Goal: Task Accomplishment & Management: Use online tool/utility

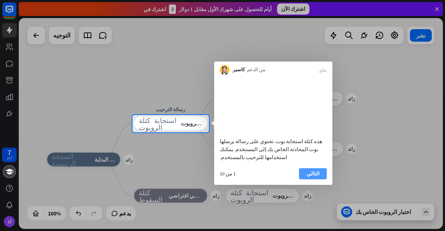
click at [307, 175] on button "التالي" at bounding box center [313, 173] width 28 height 11
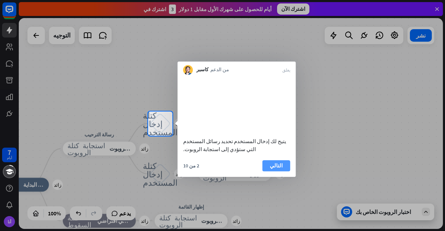
click at [278, 169] on font "التالي" at bounding box center [276, 166] width 13 height 7
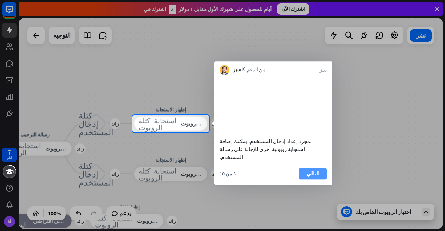
click at [312, 171] on font "التالي" at bounding box center [313, 174] width 13 height 10
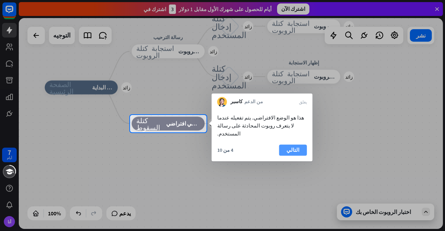
click at [288, 147] on font "التالي" at bounding box center [293, 150] width 13 height 7
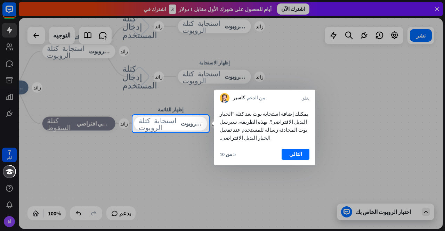
click at [288, 149] on button "التالي" at bounding box center [296, 154] width 28 height 11
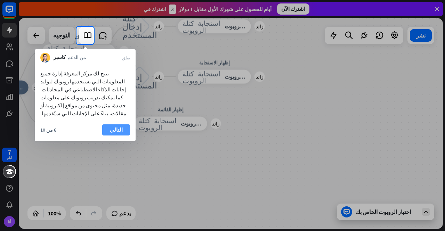
click at [122, 125] on button "التالي" at bounding box center [116, 130] width 28 height 11
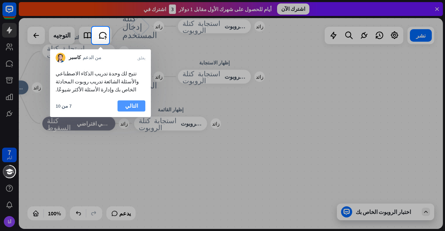
click at [131, 102] on font "التالي" at bounding box center [131, 106] width 13 height 10
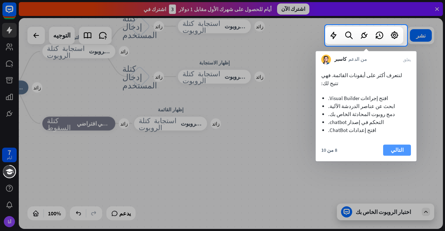
click at [386, 145] on button "التالي" at bounding box center [397, 150] width 28 height 11
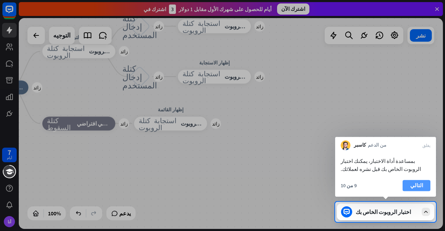
click at [412, 181] on button "التالي" at bounding box center [417, 185] width 28 height 11
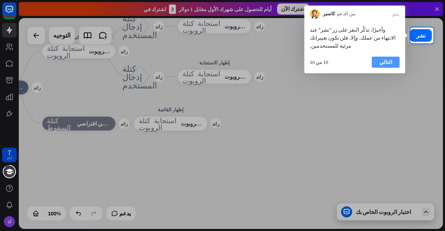
click at [383, 57] on font "التالي" at bounding box center [386, 62] width 13 height 10
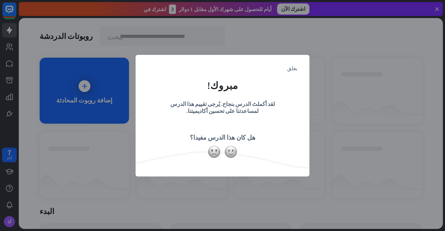
click at [226, 163] on div "يغلق مبروك! لقد أكملتَ الدرس بنجاح. يُرجى تقييم هذا الدرس لمساعدتنا على تحسين أ…" at bounding box center [223, 116] width 174 height 122
click at [292, 67] on font "يغلق" at bounding box center [292, 67] width 10 height 5
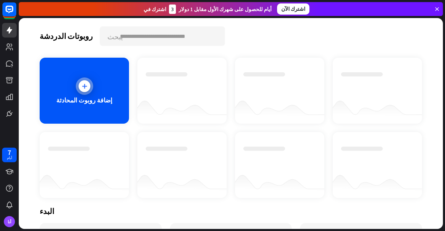
click at [81, 85] on icon at bounding box center [84, 86] width 7 height 7
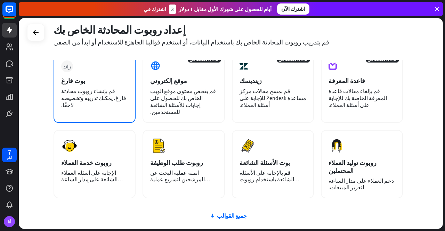
scroll to position [40, 0]
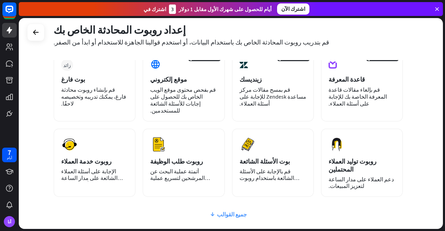
click at [227, 211] on font "جميع القوالب" at bounding box center [232, 214] width 30 height 7
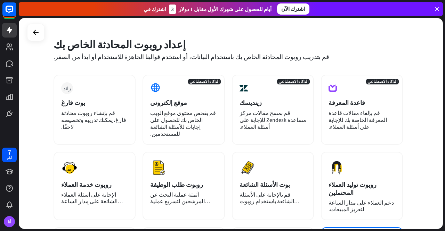
scroll to position [16, 0]
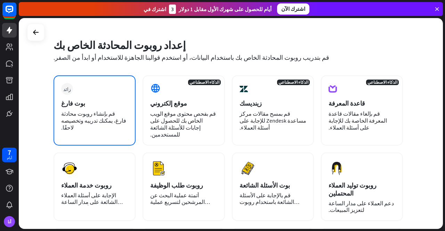
click at [92, 113] on font "قم بإنشاء روبوت محادثة فارغ، يمكنك تدريبه وتخصيصه لاحقًا." at bounding box center [93, 120] width 65 height 21
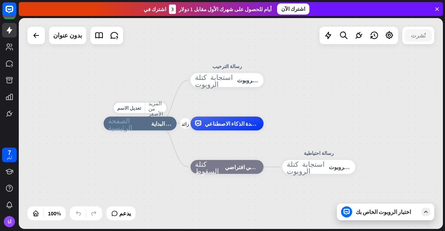
click at [159, 126] on font "نقطة البداية" at bounding box center [164, 123] width 26 height 7
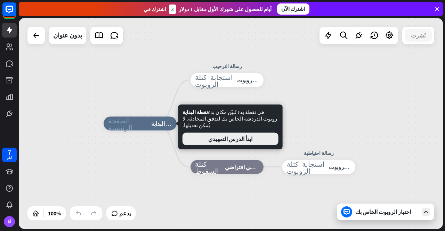
click at [196, 133] on button "ابدأ الدرس التمهيدي" at bounding box center [231, 139] width 96 height 13
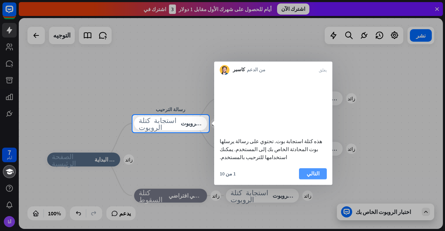
click at [310, 177] on font "التالي" at bounding box center [313, 174] width 13 height 7
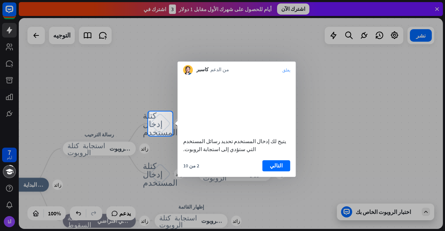
click at [288, 71] on font "يغلق" at bounding box center [287, 70] width 8 height 4
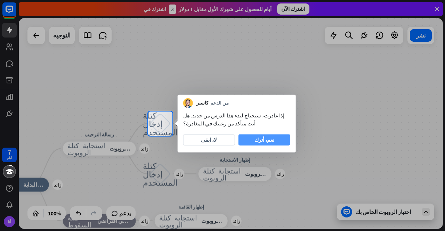
click at [262, 139] on font "نعم، أترك" at bounding box center [265, 140] width 20 height 7
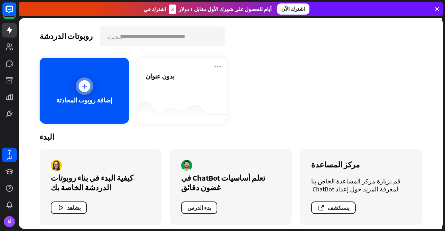
click at [86, 87] on icon at bounding box center [84, 86] width 7 height 7
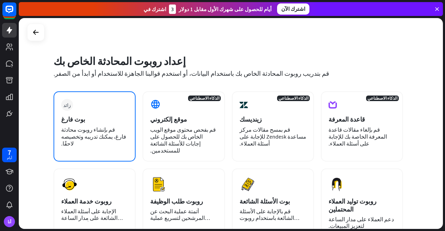
click at [86, 100] on div "زائد بوت فارغ قم بإنشاء روبوت محادثة فارغ، يمكنك تدريبه وتخصيصه لاحقًا." at bounding box center [95, 127] width 82 height 70
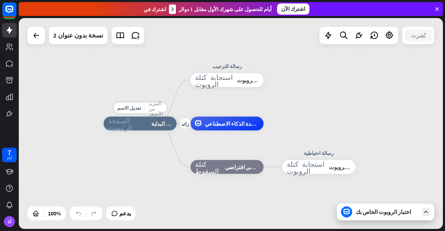
click at [150, 107] on font "المزيد من الأصفر" at bounding box center [156, 108] width 15 height 16
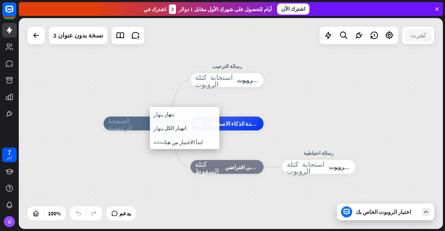
click at [150, 117] on div "زائد الصفحة الرئيسية_2 نقطة البداية" at bounding box center [140, 124] width 73 height 14
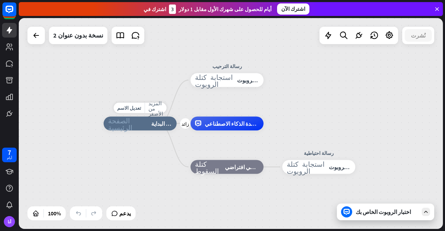
click at [150, 107] on font "المزيد من الأصفر" at bounding box center [156, 108] width 15 height 16
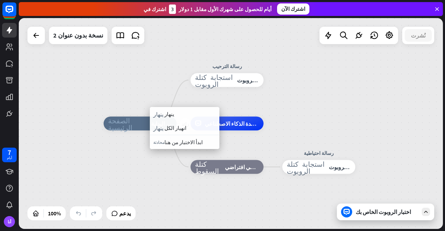
click at [126, 117] on div "زائد الصفحة الرئيسية_2 نقطة البداية" at bounding box center [140, 124] width 73 height 14
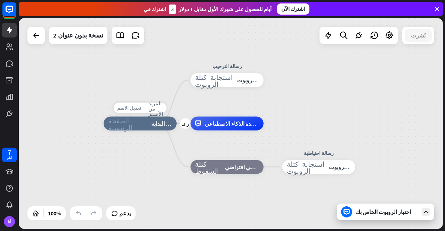
click at [130, 108] on font "تعديل الاسم" at bounding box center [129, 108] width 24 height 6
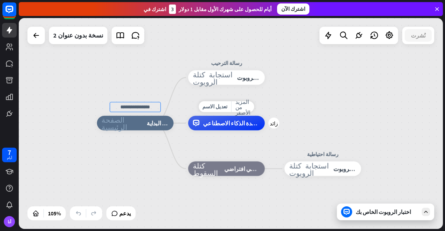
click at [234, 126] on font "مساعدة الذكاء الاصطناعي" at bounding box center [234, 123] width 62 height 7
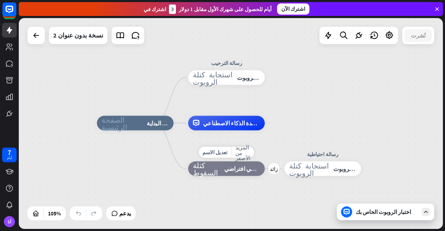
click at [188, 162] on div "تعديل الاسم المزيد من الأصفر زائد كتلة السقوط خيار احتياطي افتراضي" at bounding box center [226, 169] width 77 height 15
